Goal: Check status: Check status

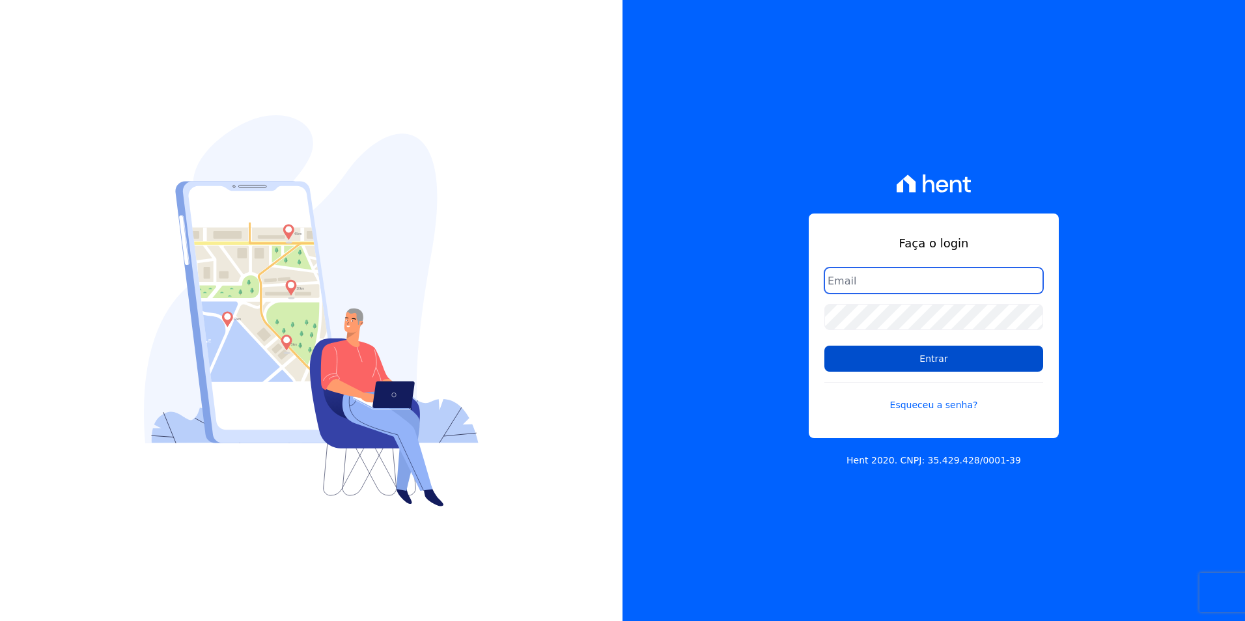
type input "[PERSON_NAME][EMAIL_ADDRESS][PERSON_NAME][DOMAIN_NAME]"
click at [915, 353] on input "Entrar" at bounding box center [933, 359] width 219 height 26
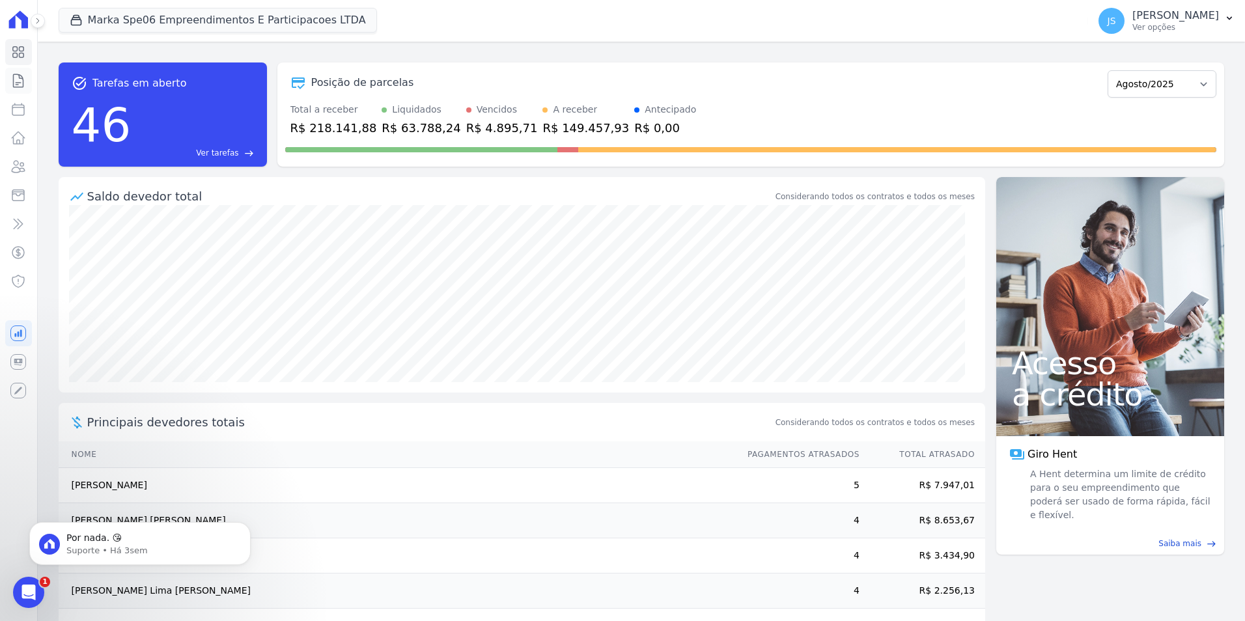
click at [23, 87] on icon at bounding box center [19, 80] width 10 height 13
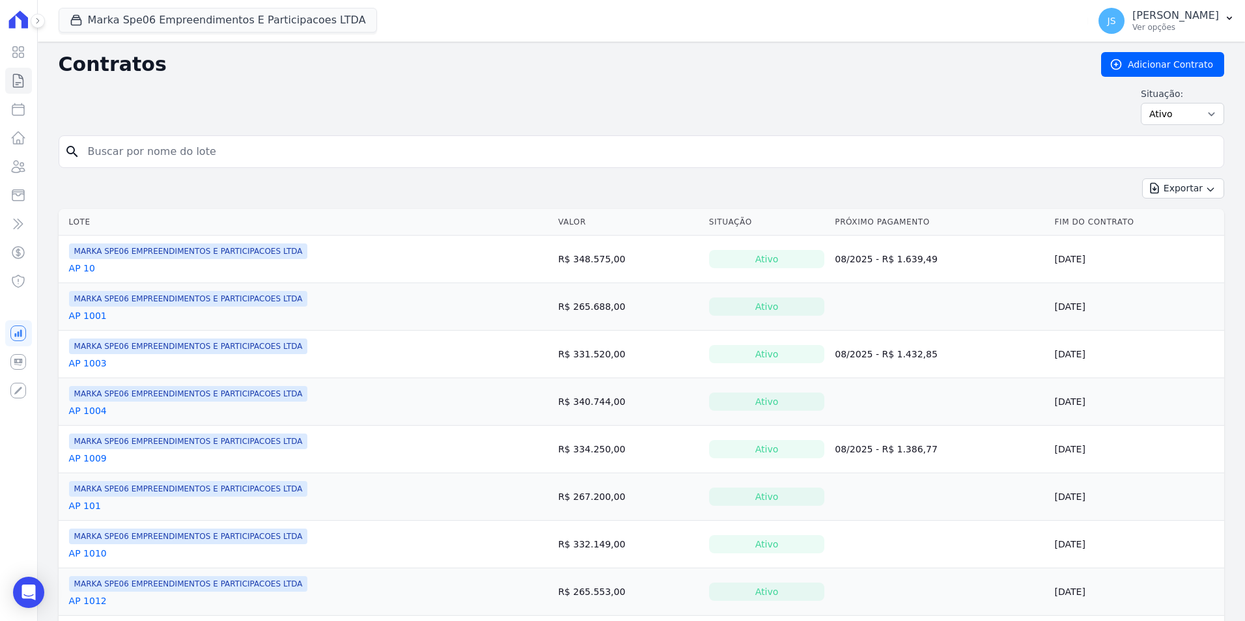
click at [126, 153] on input "search" at bounding box center [649, 152] width 1138 height 26
click at [219, 156] on input "search" at bounding box center [649, 152] width 1138 height 26
type input "140"
drag, startPoint x: 117, startPoint y: 148, endPoint x: 0, endPoint y: 175, distance: 120.1
click at [0, 176] on html "Visão Geral Contratos [GEOGRAPHIC_DATA] Lotes Clientes Minha Carteira Transferê…" at bounding box center [622, 310] width 1245 height 621
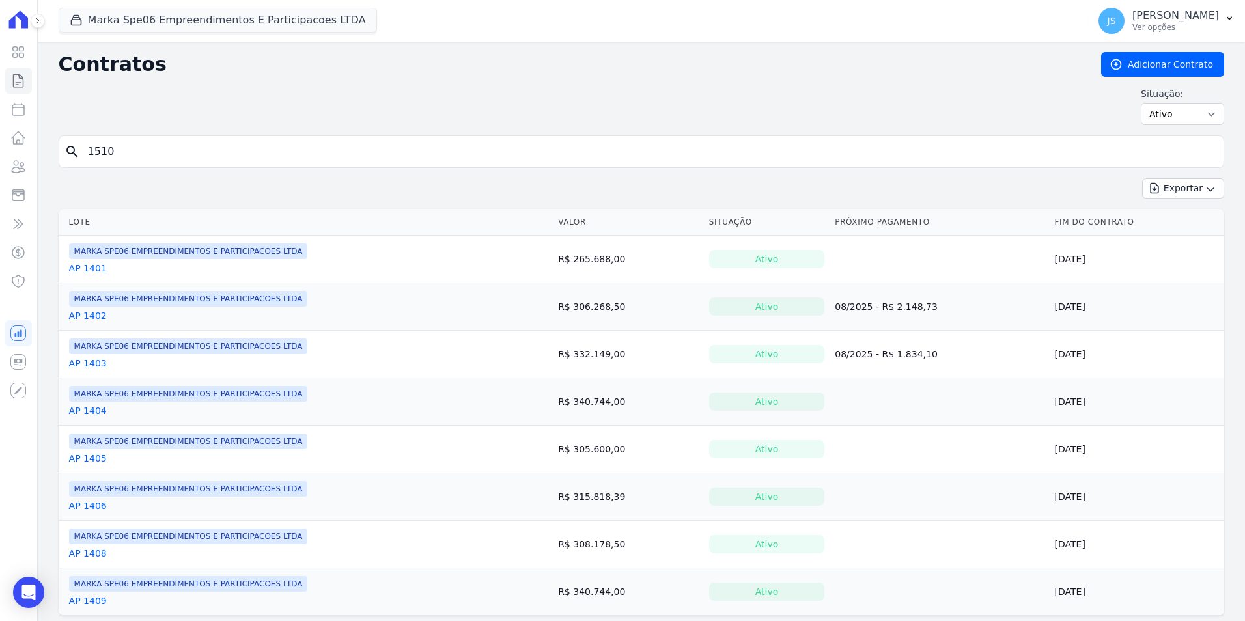
type input "1510"
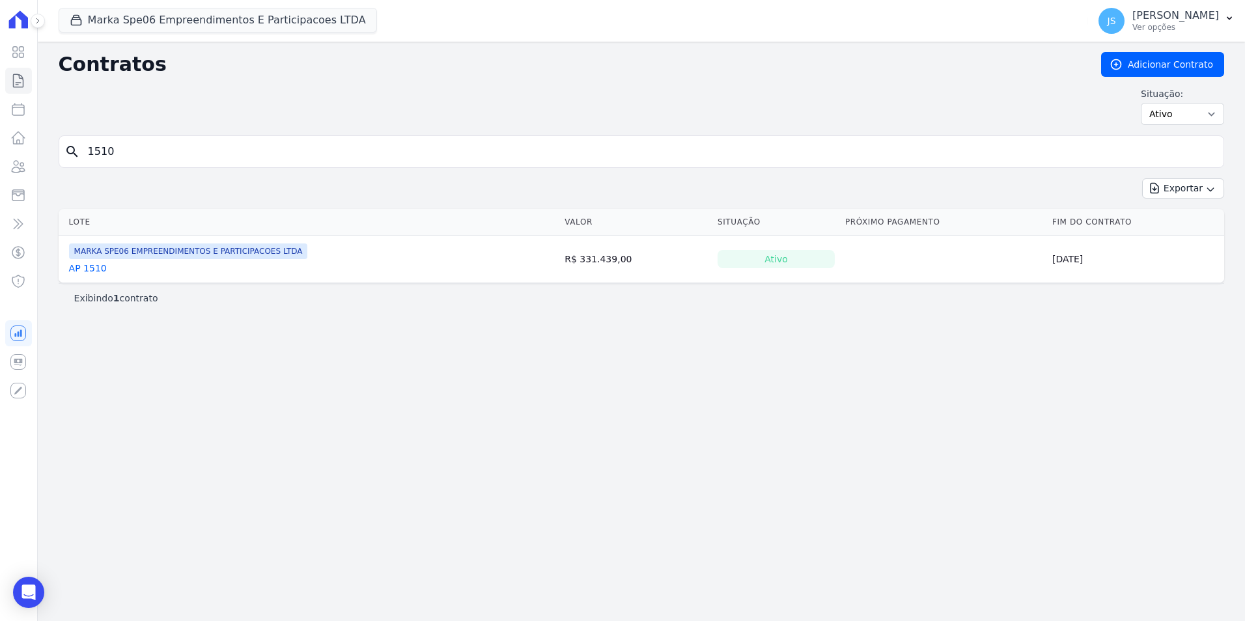
click at [89, 270] on link "AP 1510" at bounding box center [88, 268] width 38 height 13
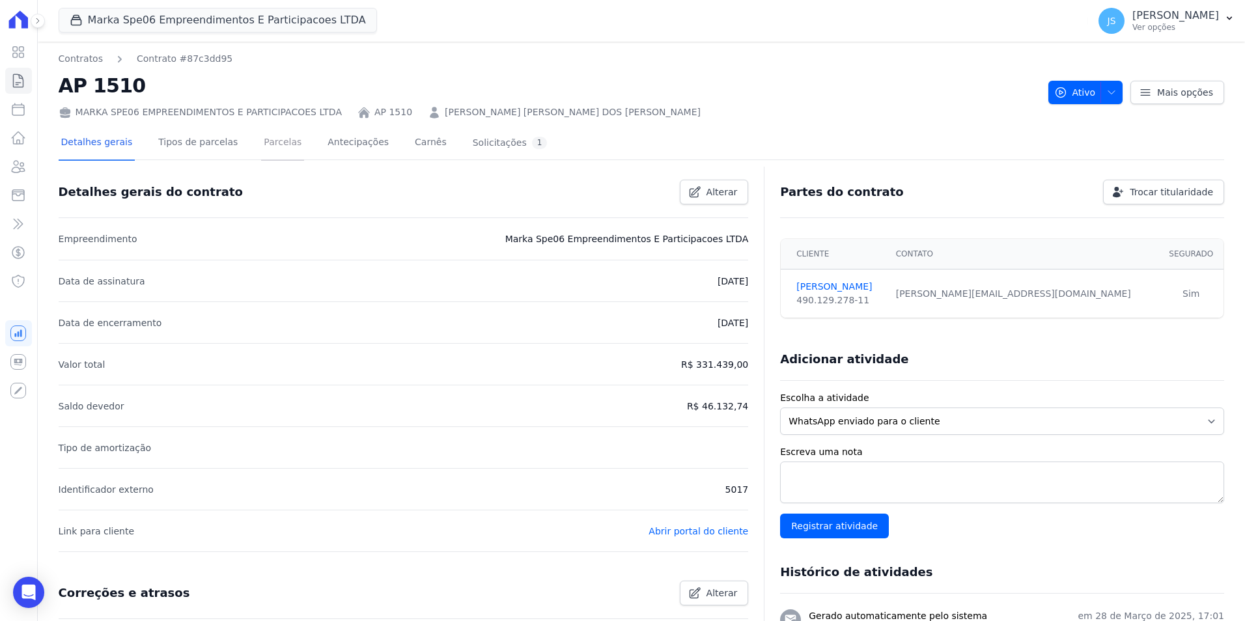
click at [261, 146] on link "Parcelas" at bounding box center [282, 143] width 43 height 35
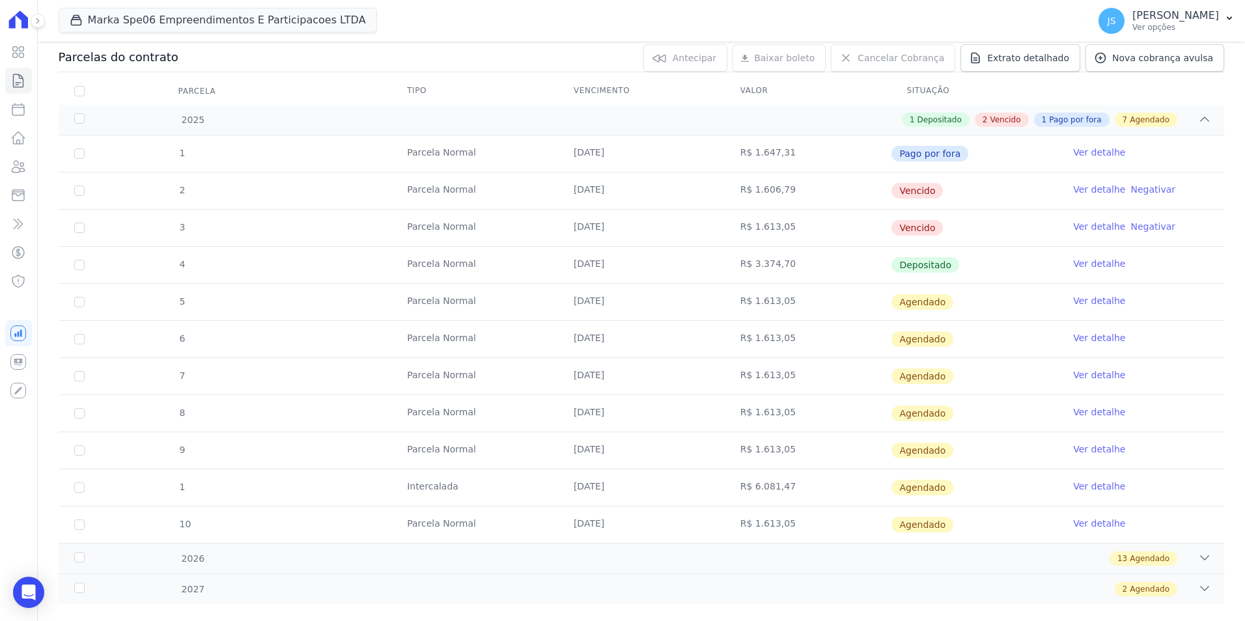
scroll to position [161, 0]
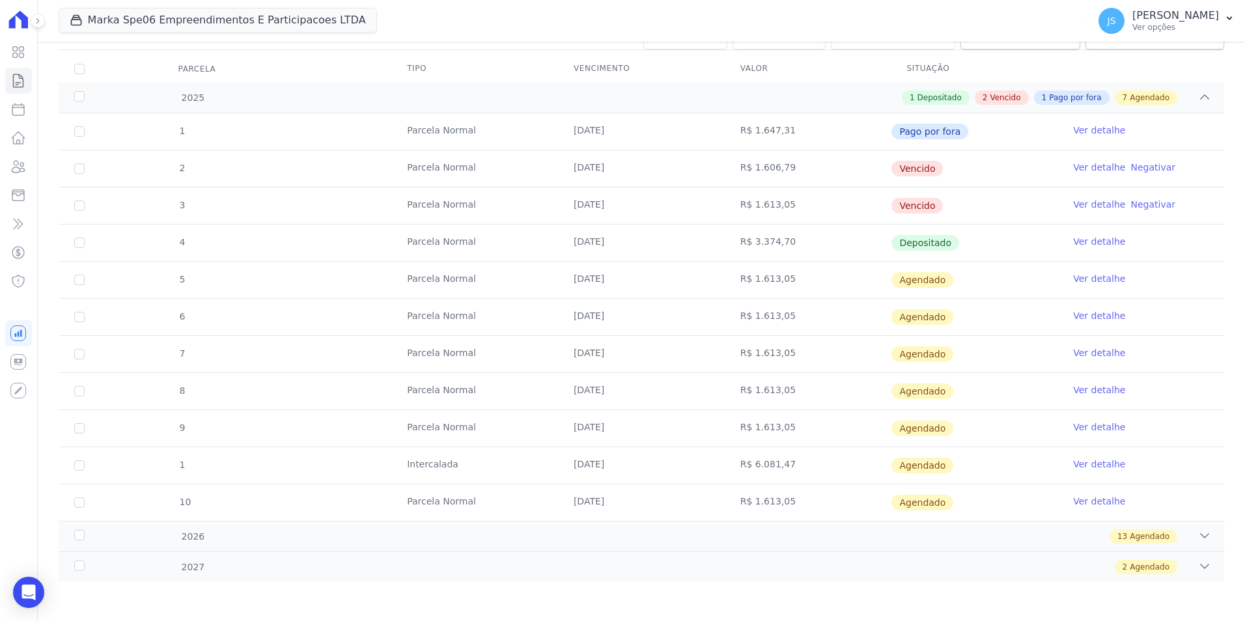
drag, startPoint x: 567, startPoint y: 169, endPoint x: 830, endPoint y: 209, distance: 266.8
click at [830, 209] on tbody "1 [GEOGRAPHIC_DATA] [DATE] R$ 1.647,31 Pago por fora Ver detalhe 2 [GEOGRAPHIC_…" at bounding box center [642, 317] width 1166 height 408
drag, startPoint x: 603, startPoint y: 238, endPoint x: 619, endPoint y: 264, distance: 30.4
click at [619, 264] on tbody "1 [GEOGRAPHIC_DATA] [DATE] R$ 1.647,31 Pago por fora Ver detalhe 2 [GEOGRAPHIC_…" at bounding box center [642, 317] width 1166 height 408
click at [518, 335] on td "Parcela Normal" at bounding box center [474, 317] width 167 height 36
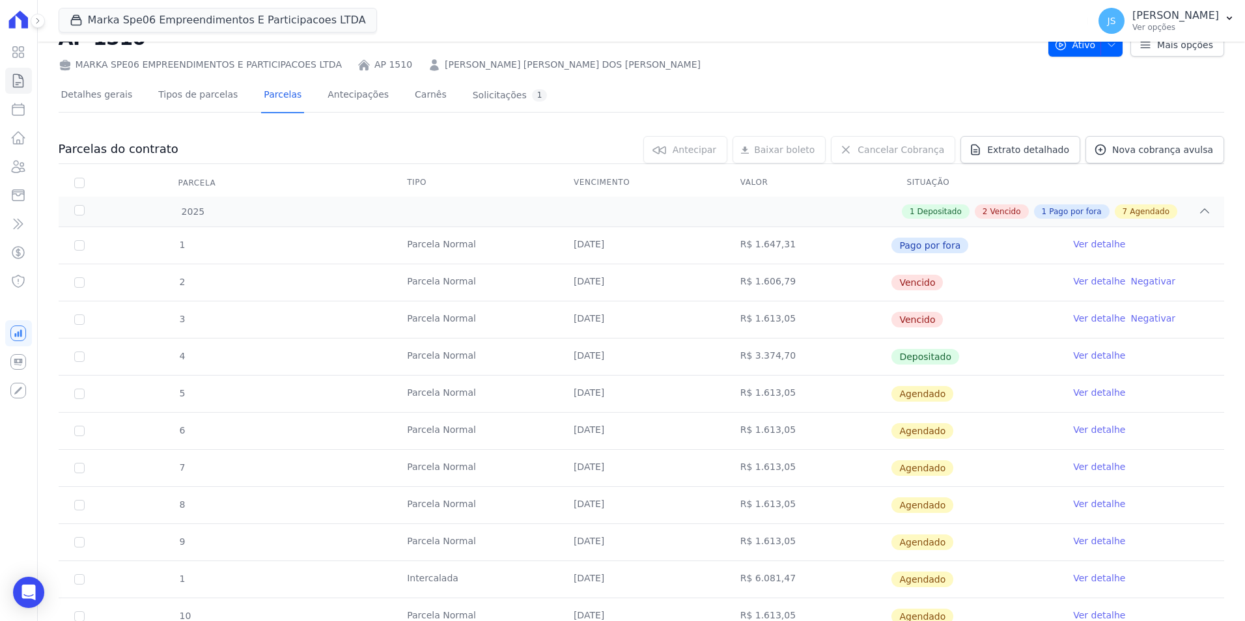
scroll to position [0, 0]
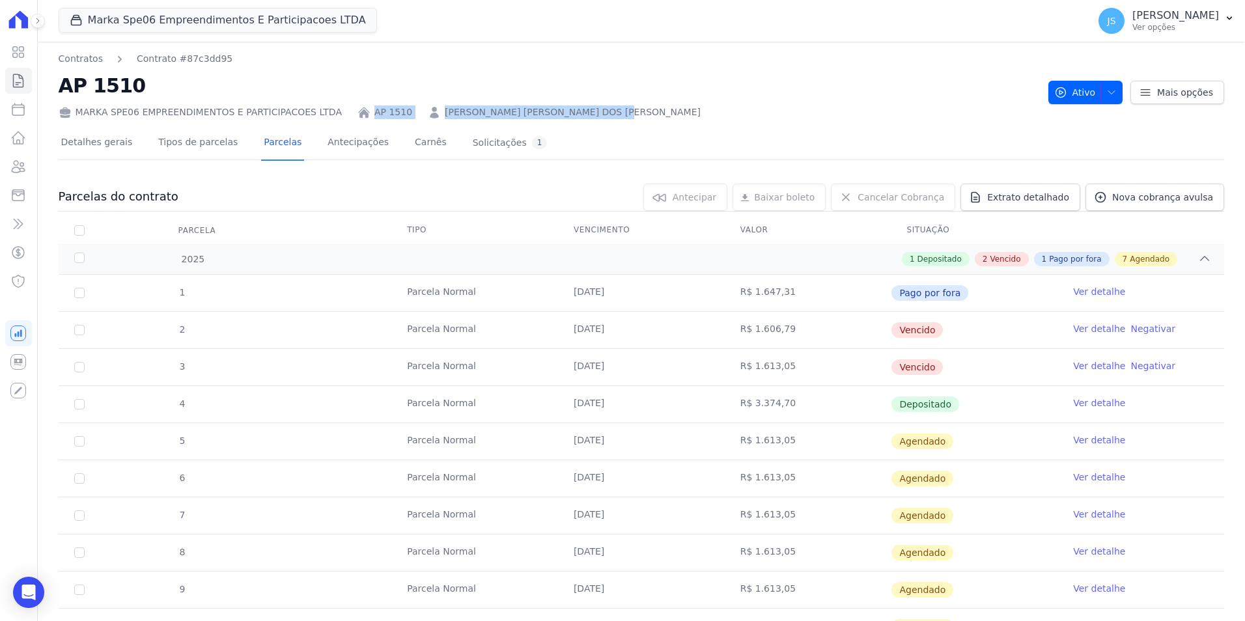
drag, startPoint x: 596, startPoint y: 105, endPoint x: 423, endPoint y: 88, distance: 174.1
click at [326, 110] on div "MARKA SPE06 EMPREENDIMENTOS E PARTICIPACOES LTDA AP 1510 ROSE CRISTINA MARCONDE…" at bounding box center [548, 109] width 979 height 19
copy div "AP 1510 ROSE CRISTINA MARCONDES DOS SANTOS"
click at [758, 133] on div "Detalhes gerais Tipos de parcelas Parcelas Antecipações Carnês Solicitações 1" at bounding box center [642, 143] width 1166 height 33
